Goal: Find contact information: Find contact information

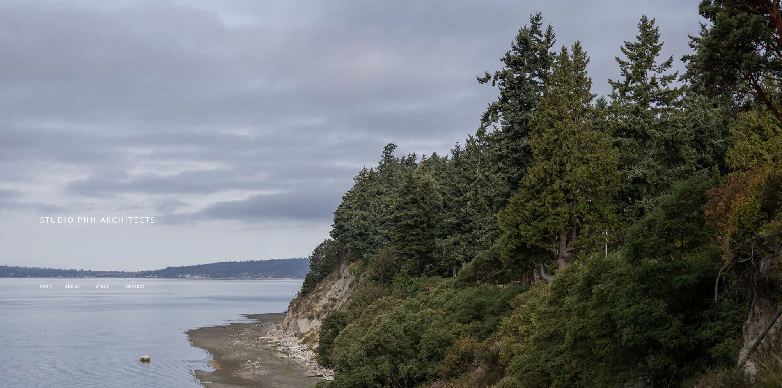
click at [138, 289] on span "contact" at bounding box center [134, 285] width 19 height 7
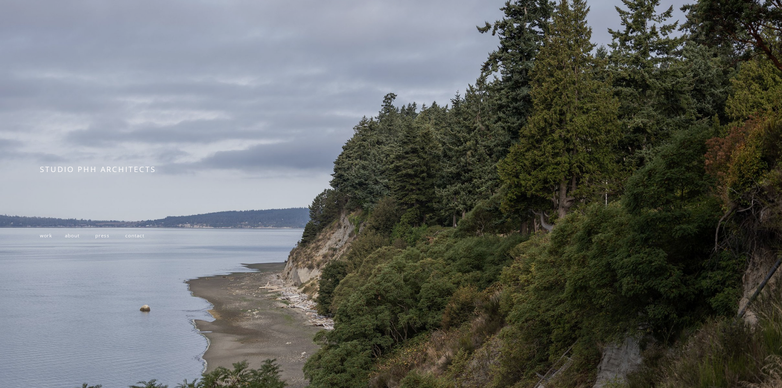
scroll to position [160, 0]
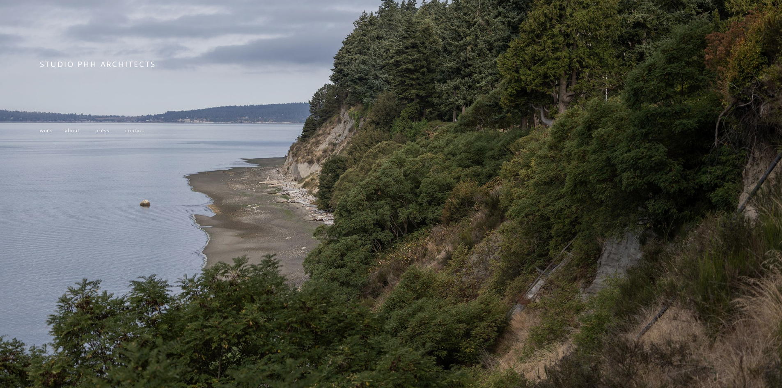
click at [41, 124] on p "work about press contact" at bounding box center [183, 130] width 287 height 12
click at [42, 127] on span "work" at bounding box center [46, 130] width 12 height 7
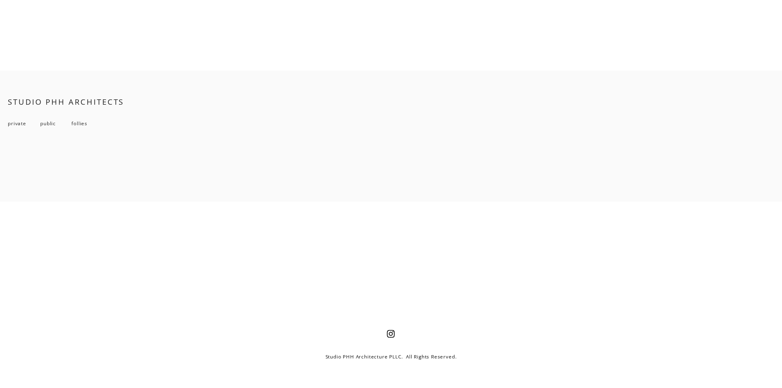
scroll to position [7060, 0]
